Goal: Task Accomplishment & Management: Use online tool/utility

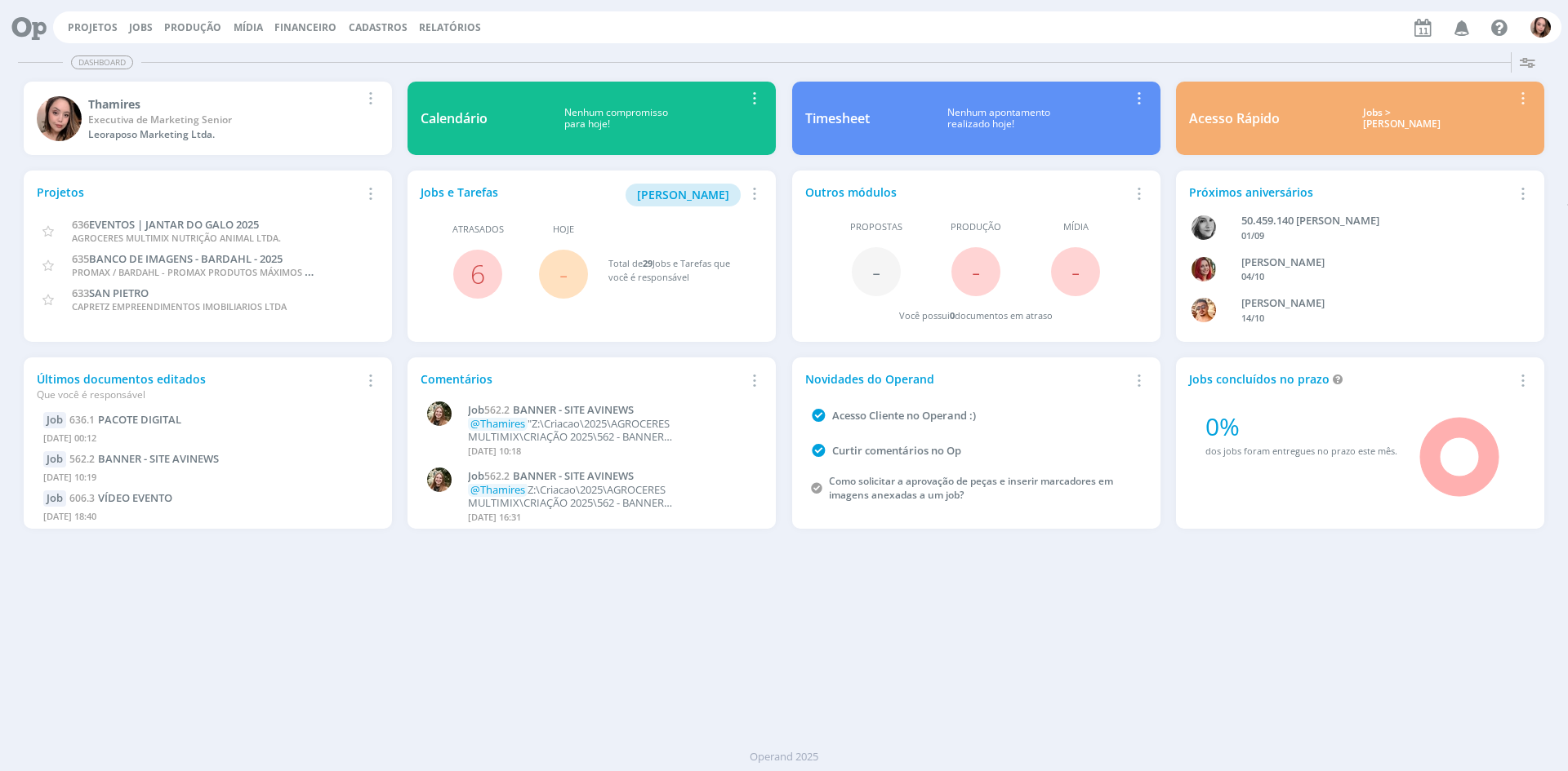
click at [1005, 642] on div "Dashboard Salvar Selecione abaixo os cards desejados: Meus Meu Perfil [GEOGRAPH…" at bounding box center [784, 408] width 1568 height 726
click at [129, 33] on link "Jobs" at bounding box center [140, 27] width 23 height 14
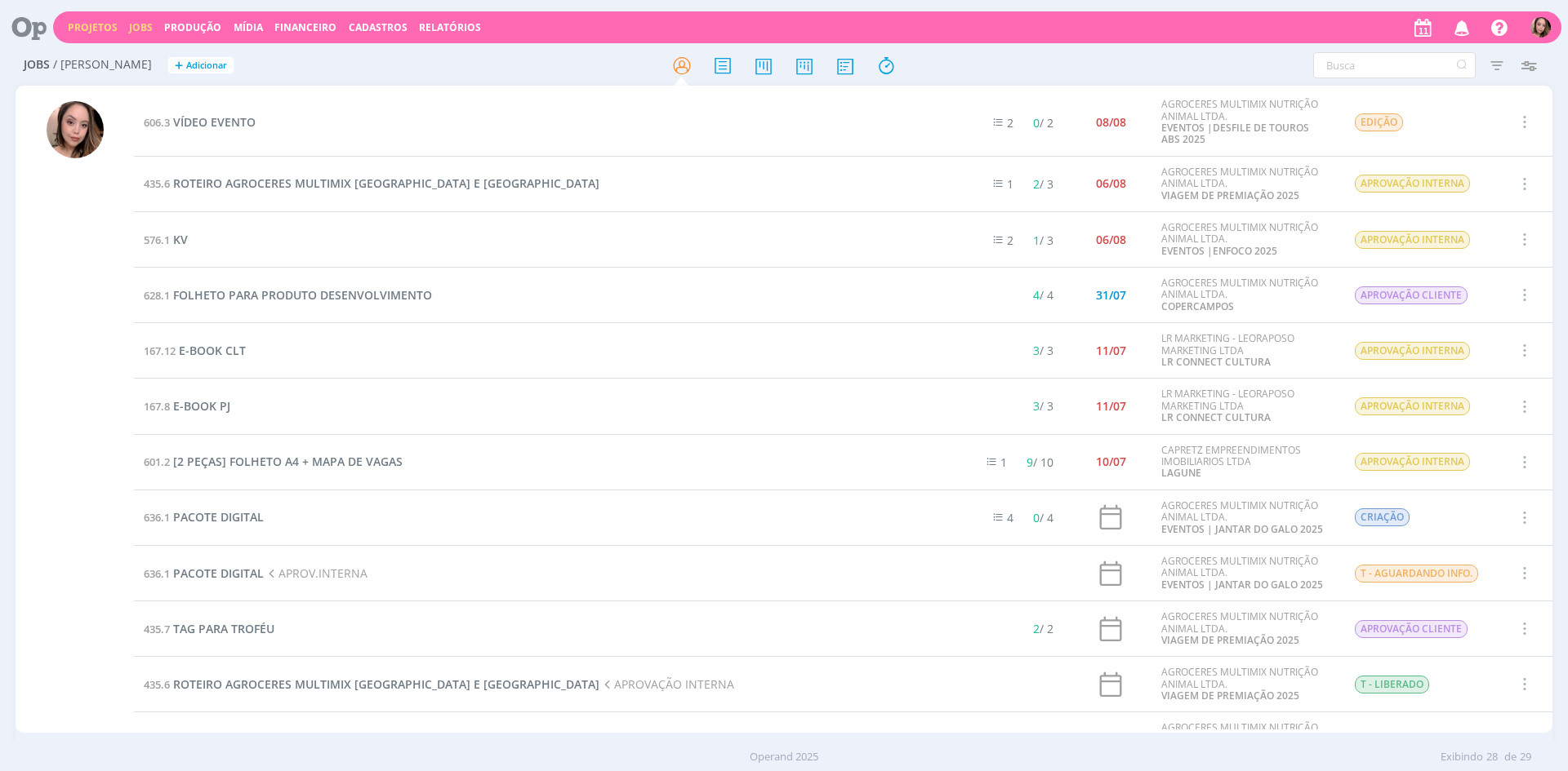
click at [96, 28] on link "Projetos" at bounding box center [93, 27] width 50 height 14
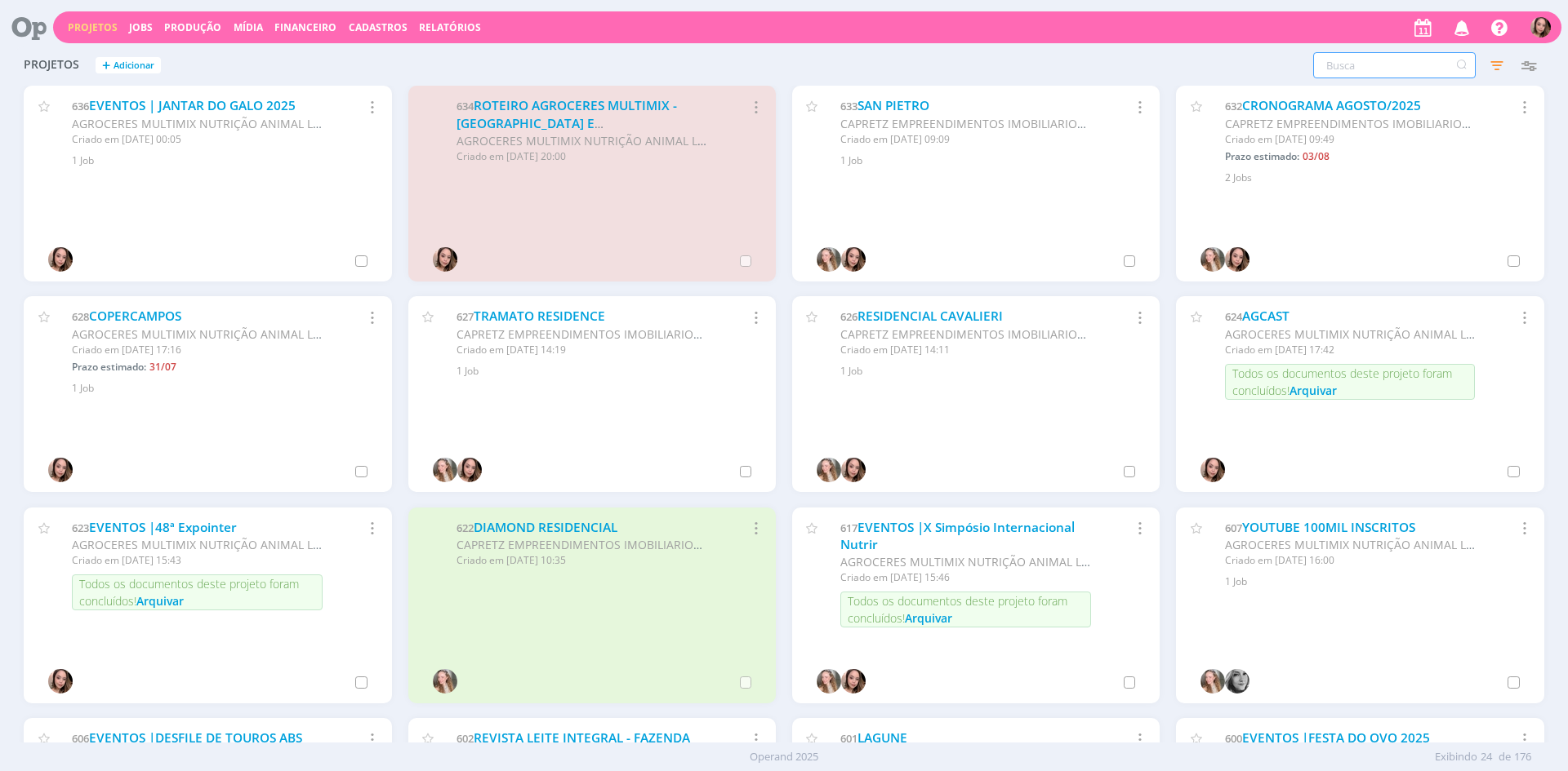
click at [1341, 62] on input "text" at bounding box center [1394, 65] width 162 height 26
click at [201, 97] on link "EVENTOS | JANTAR DO GALO 2025" at bounding box center [191, 105] width 206 height 18
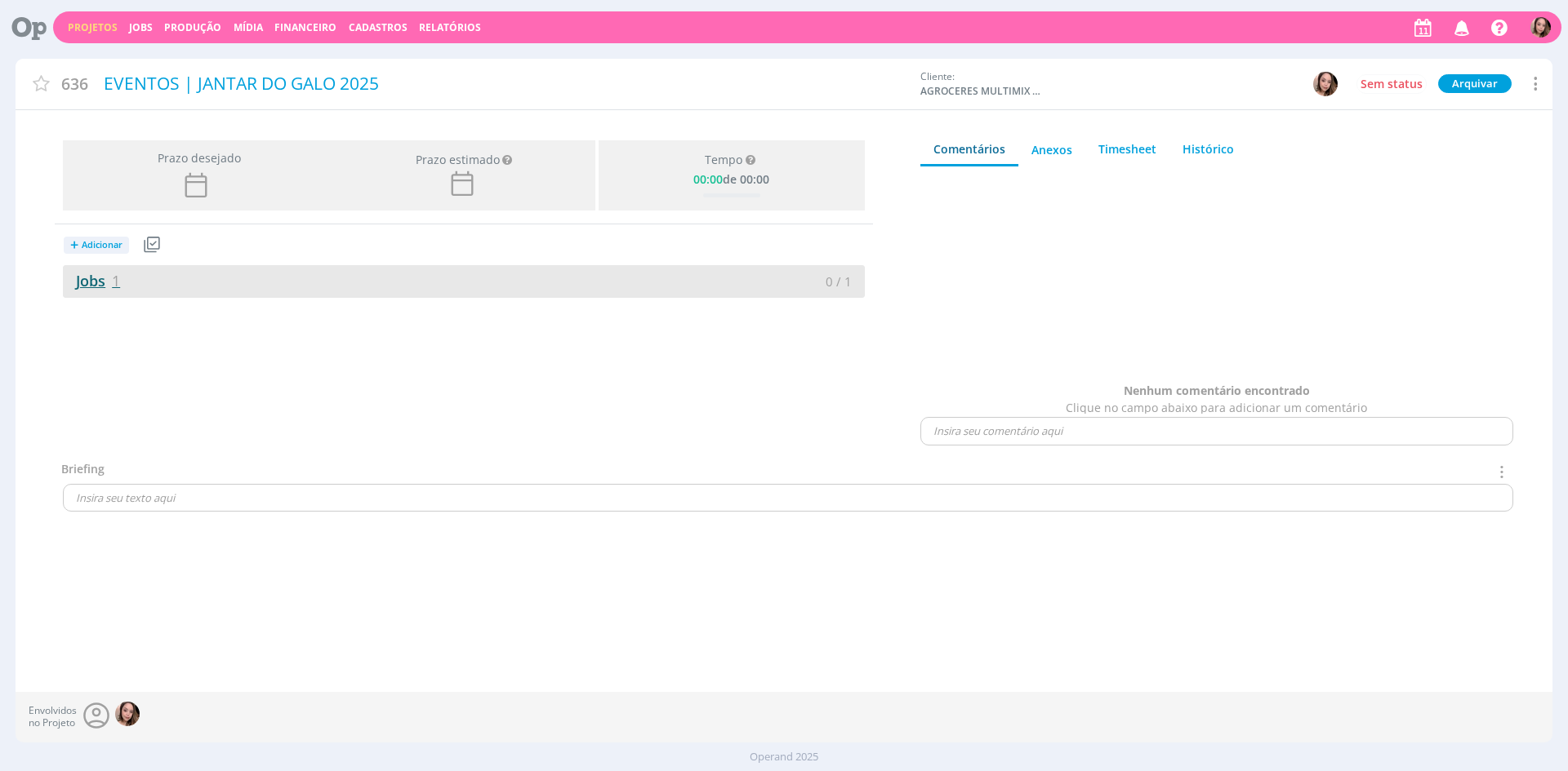
click at [107, 285] on link "Jobs 1" at bounding box center [91, 280] width 57 height 19
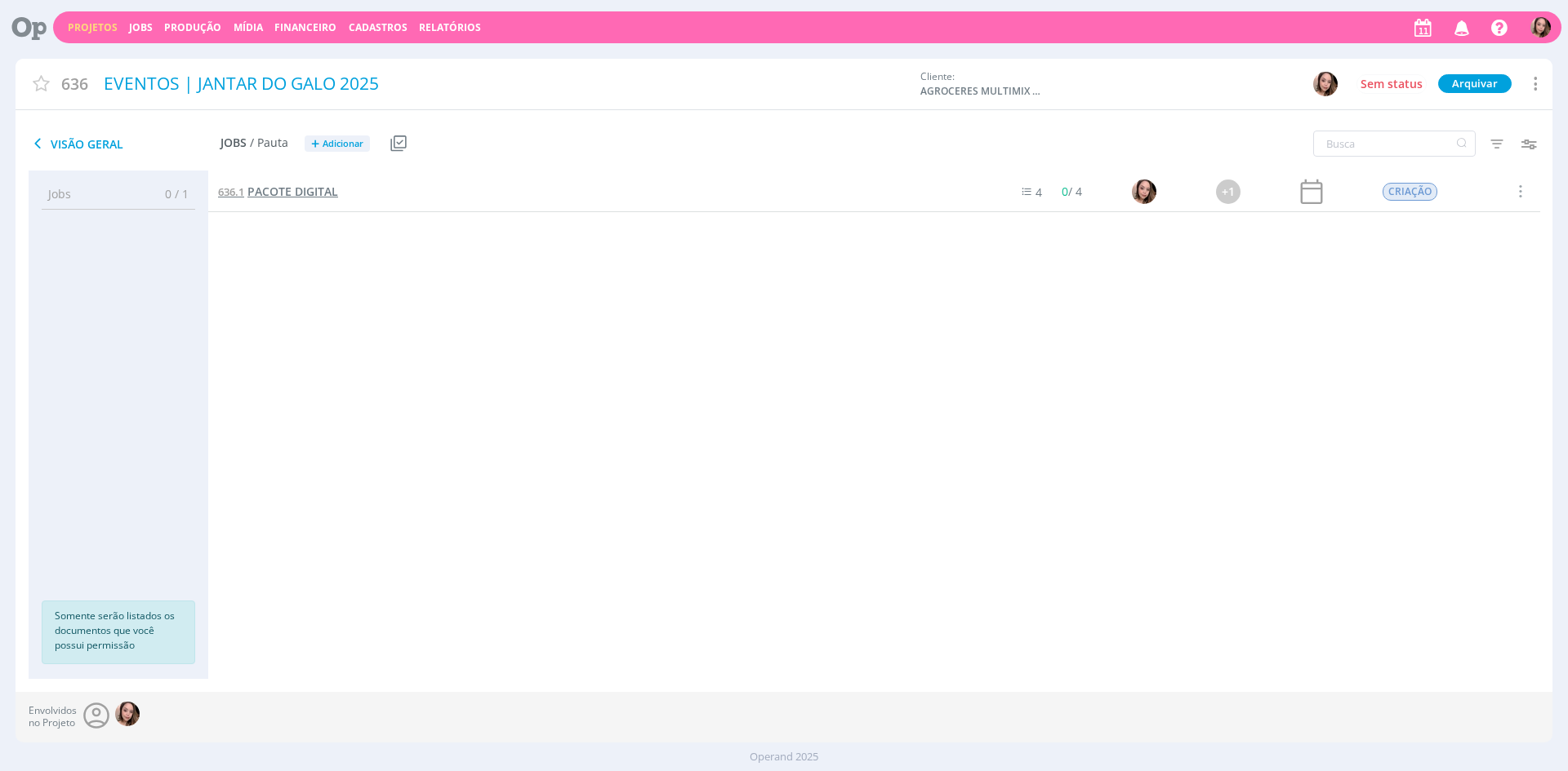
click at [306, 196] on span "PACOTE DIGITAL" at bounding box center [293, 191] width 90 height 16
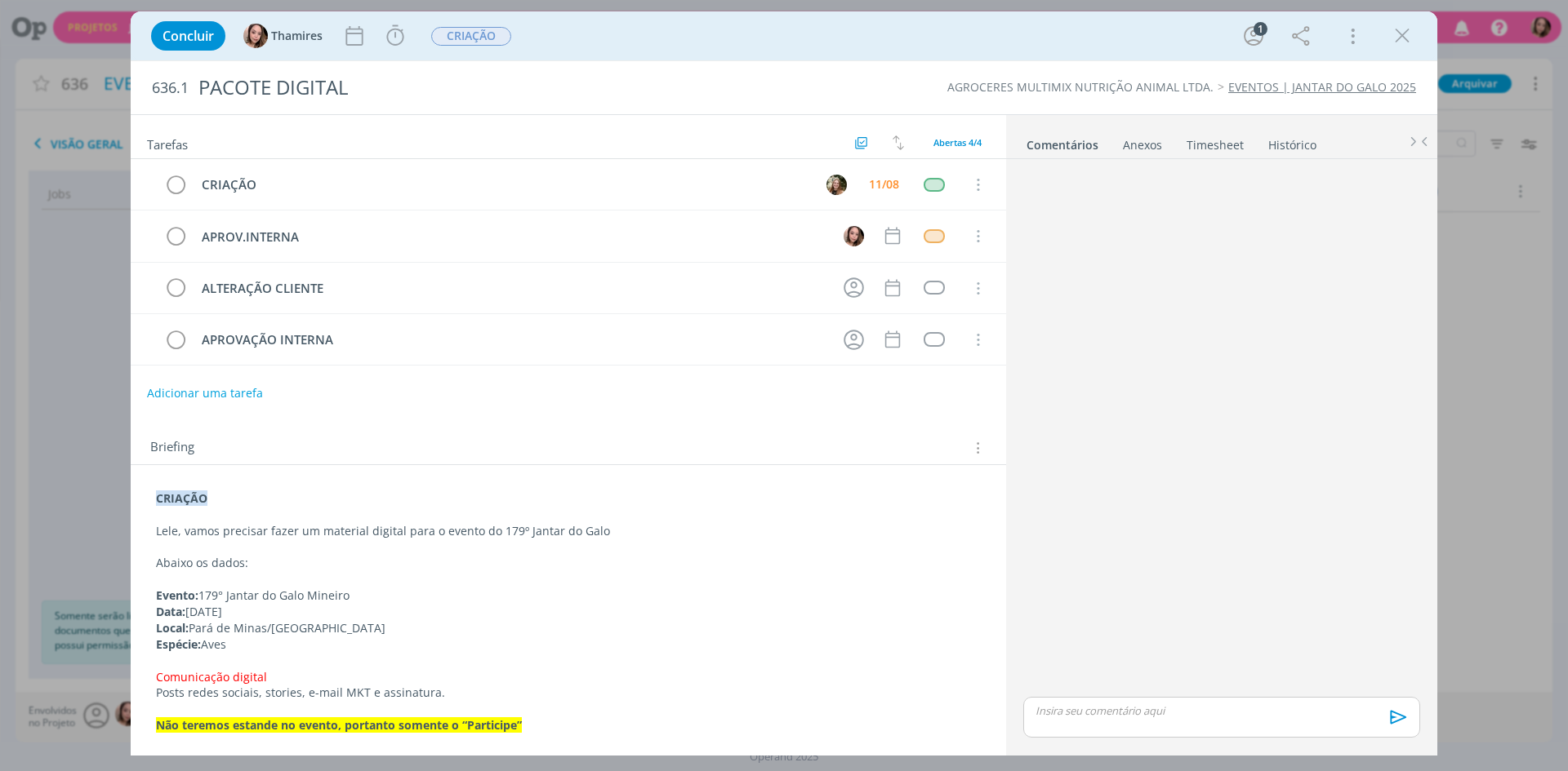
click at [1141, 145] on div "Anexos 0" at bounding box center [1142, 145] width 39 height 17
click at [1252, 200] on label "Arraste seus arquivos ou procure em seu computador" at bounding box center [1221, 192] width 292 height 21
click at [1252, 177] on input "Arraste seus arquivos ou procure em seu computador" at bounding box center [1221, 175] width 410 height 5
type input "C:\fakepath\Proposta Comercial 179 Jantar do Clube do Galo Mineiro 2025.pdf ac.…"
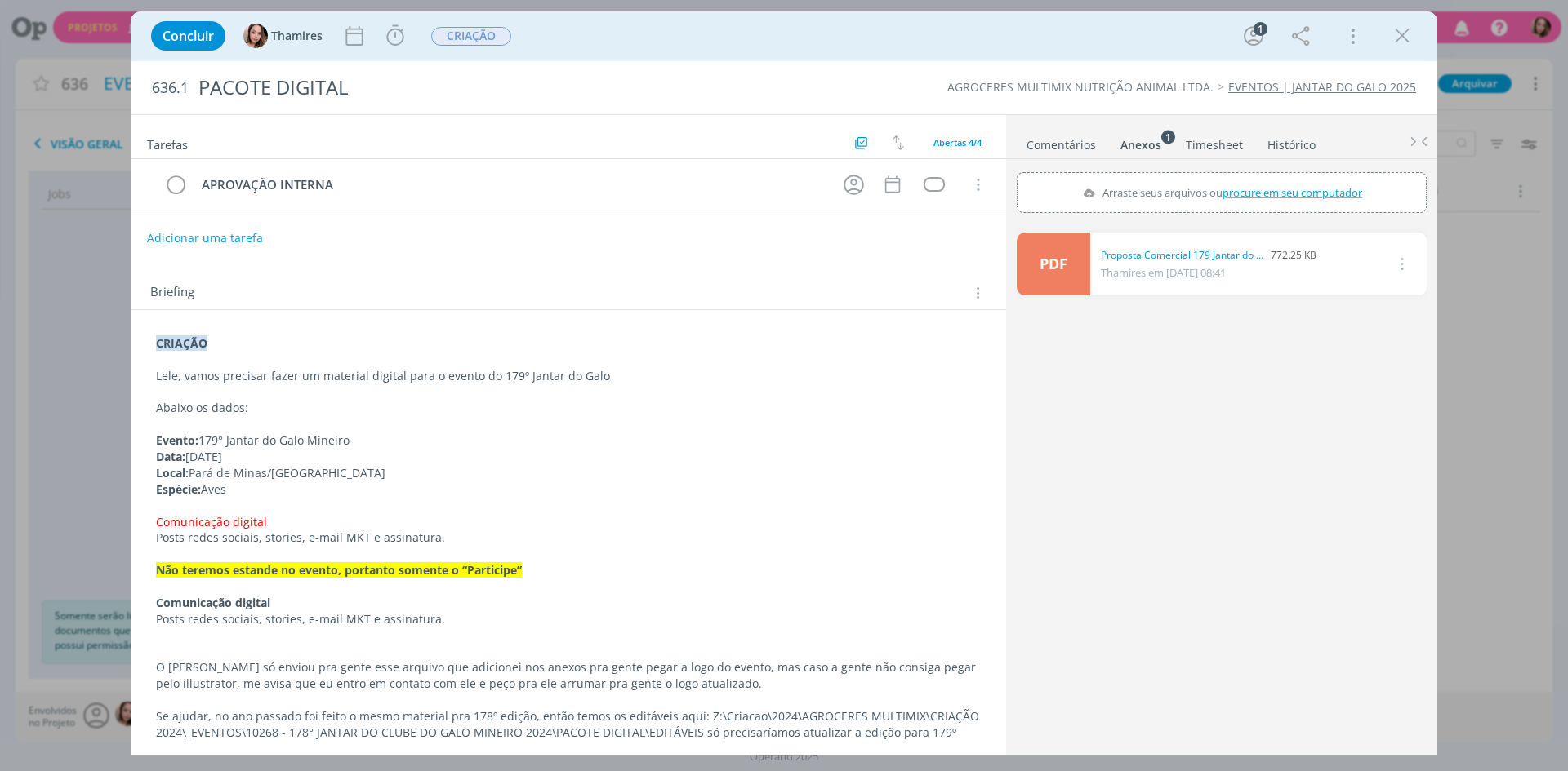
scroll to position [165, 0]
